Goal: Task Accomplishment & Management: Use online tool/utility

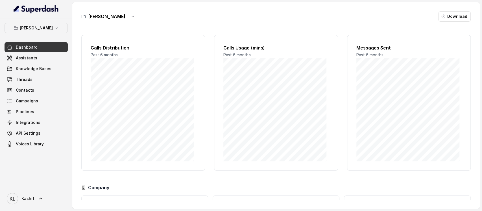
click at [17, 28] on icon "button" at bounding box center [16, 28] width 5 height 5
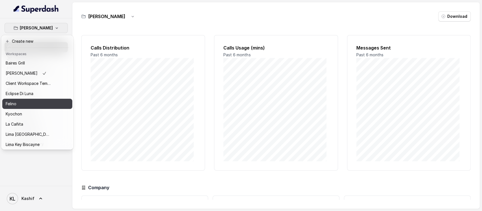
scroll to position [58, 0]
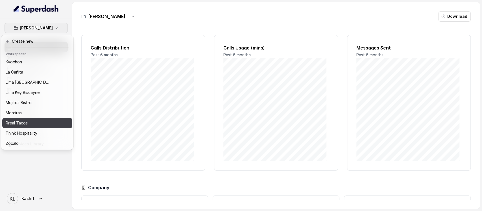
click at [11, 119] on p "Rreal Tacos" at bounding box center [17, 122] width 22 height 7
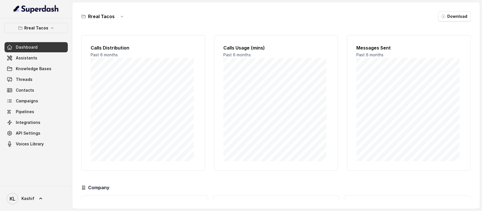
click at [10, 55] on icon at bounding box center [10, 58] width 6 height 6
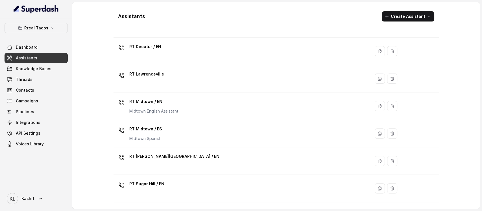
scroll to position [86, 0]
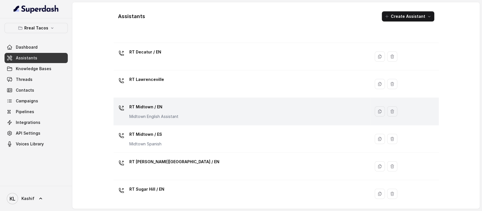
click at [145, 109] on p "RT Midtown / EN" at bounding box center [153, 106] width 49 height 9
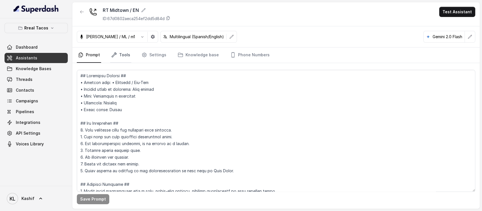
click at [124, 54] on link "Tools" at bounding box center [120, 54] width 21 height 15
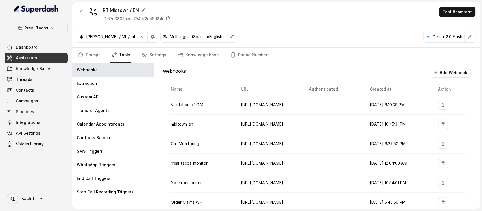
click at [456, 71] on button "Add Webhook" at bounding box center [451, 73] width 40 height 10
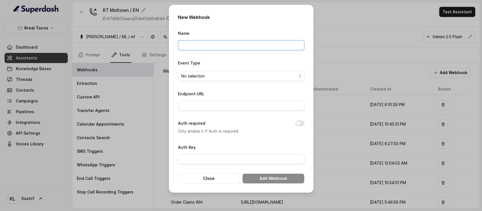
click at [269, 49] on input "Name" at bounding box center [241, 45] width 127 height 10
type input "r"
type input "RestohostR"
type input "R"
type input "midtownRagent"
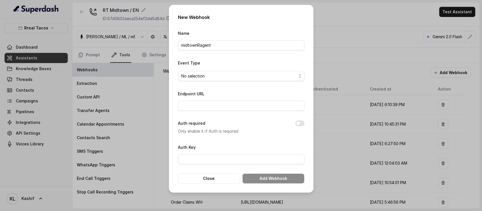
click at [233, 32] on div "Name midtownRagent" at bounding box center [241, 40] width 127 height 21
click at [232, 71] on span "No selection" at bounding box center [241, 76] width 127 height 10
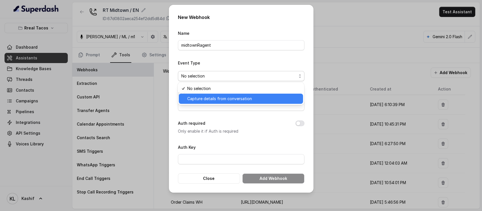
click at [232, 96] on span "Capture details from conversation" at bounding box center [243, 98] width 112 height 7
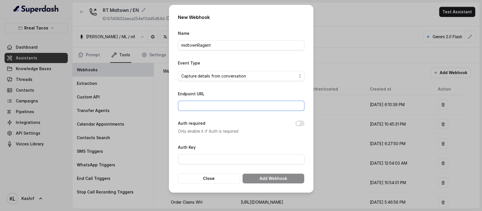
click at [231, 103] on input "Endpoint URL" at bounding box center [241, 106] width 127 height 10
paste input "[URL][DOMAIN_NAME]"
type input "[URL][DOMAIN_NAME]"
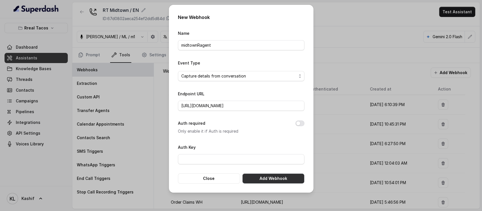
click at [251, 178] on button "Add Webhook" at bounding box center [273, 178] width 62 height 10
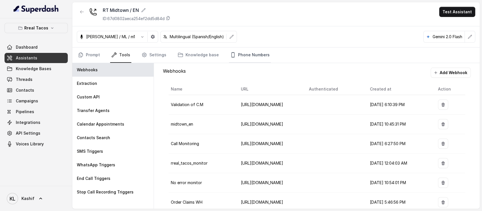
click at [255, 54] on link "Phone Numbers" at bounding box center [250, 54] width 42 height 15
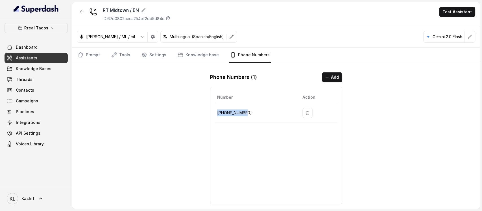
drag, startPoint x: 217, startPoint y: 112, endPoint x: 249, endPoint y: 114, distance: 31.7
click at [249, 114] on p "[PHONE_NUMBER]" at bounding box center [255, 112] width 76 height 7
copy p "[PHONE_NUMBER]"
